Goal: Information Seeking & Learning: Check status

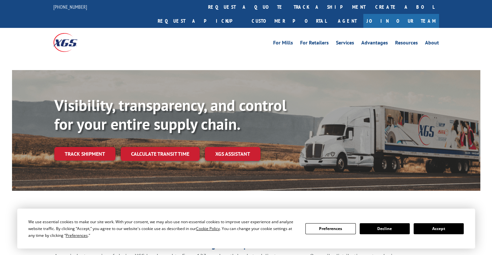
drag, startPoint x: 229, startPoint y: 9, endPoint x: 216, endPoint y: 24, distance: 19.8
click at [289, 9] on link "track a shipment" at bounding box center [330, 7] width 82 height 14
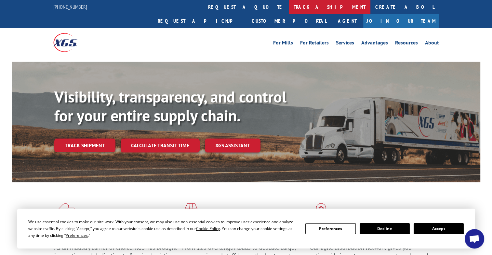
click at [289, 12] on link "track a shipment" at bounding box center [330, 7] width 82 height 14
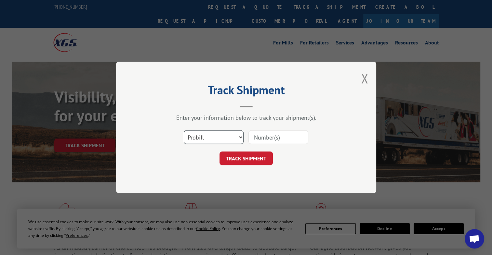
drag, startPoint x: 197, startPoint y: 134, endPoint x: 197, endPoint y: 144, distance: 9.4
click at [197, 134] on select "Select category... Probill BOL PO" at bounding box center [214, 138] width 60 height 14
select select "bol"
click at [184, 131] on select "Select category... Probill BOL PO" at bounding box center [214, 138] width 60 height 14
paste input "3367463"
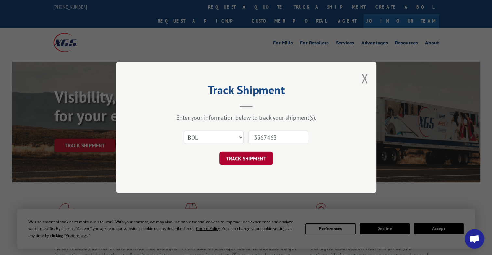
type input "3367463"
click at [263, 154] on button "TRACK SHIPMENT" at bounding box center [245, 159] width 53 height 14
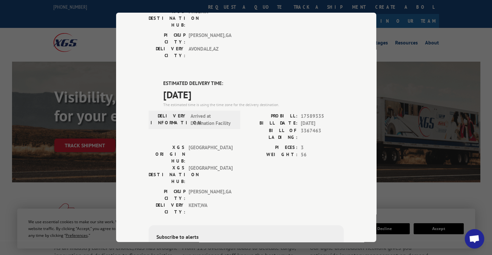
scroll to position [130, 0]
